Goal: Entertainment & Leisure: Consume media (video, audio)

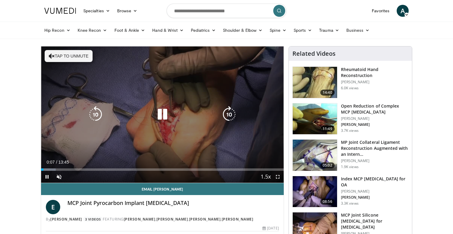
click at [67, 55] on button "Tap to unmute" at bounding box center [69, 56] width 48 height 12
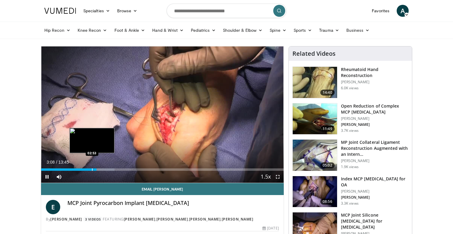
click at [92, 170] on div "Progress Bar" at bounding box center [92, 169] width 1 height 2
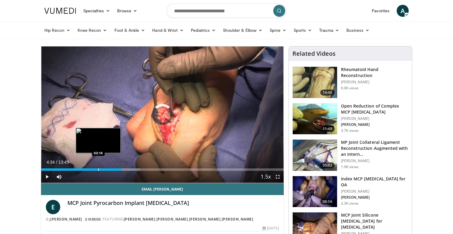
click at [98, 169] on div "Progress Bar" at bounding box center [98, 169] width 1 height 2
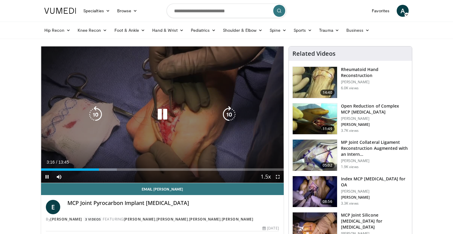
click at [162, 115] on icon "Video Player" at bounding box center [162, 114] width 17 height 17
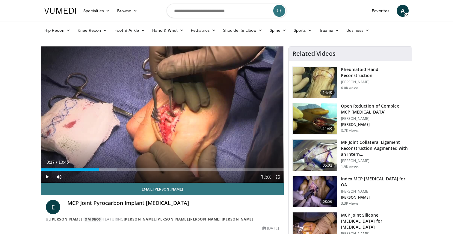
click at [162, 115] on div "10 seconds Tap to unmute" at bounding box center [162, 114] width 243 height 136
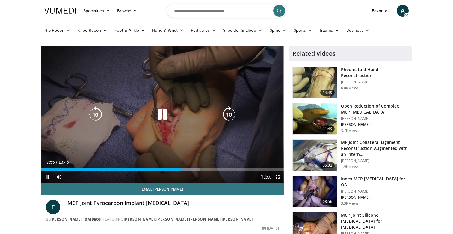
click at [72, 95] on div "10 seconds Tap to unmute" at bounding box center [162, 114] width 243 height 136
click at [153, 79] on div "10 seconds Tap to unmute" at bounding box center [162, 114] width 243 height 136
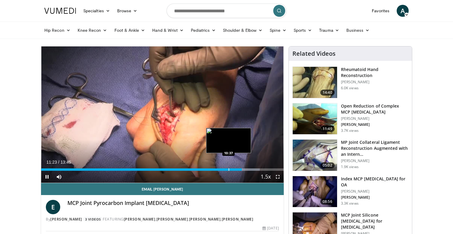
click at [229, 170] on div "Progress Bar" at bounding box center [229, 169] width 1 height 2
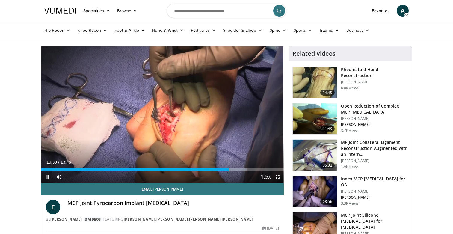
click at [221, 171] on div "Current Time 10:39 / Duration 13:45 Pause Skip Backward Skip Forward Mute Loade…" at bounding box center [162, 177] width 243 height 12
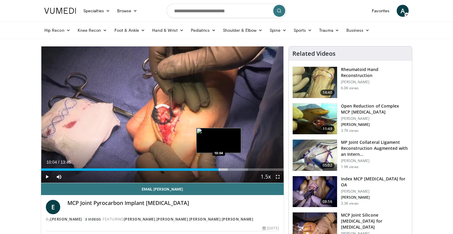
click at [219, 170] on div "Progress Bar" at bounding box center [219, 169] width 1 height 2
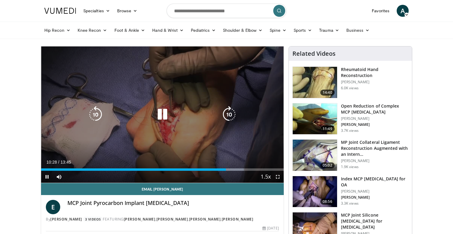
click at [165, 115] on icon "Video Player" at bounding box center [162, 114] width 17 height 17
